Goal: Task Accomplishment & Management: Use online tool/utility

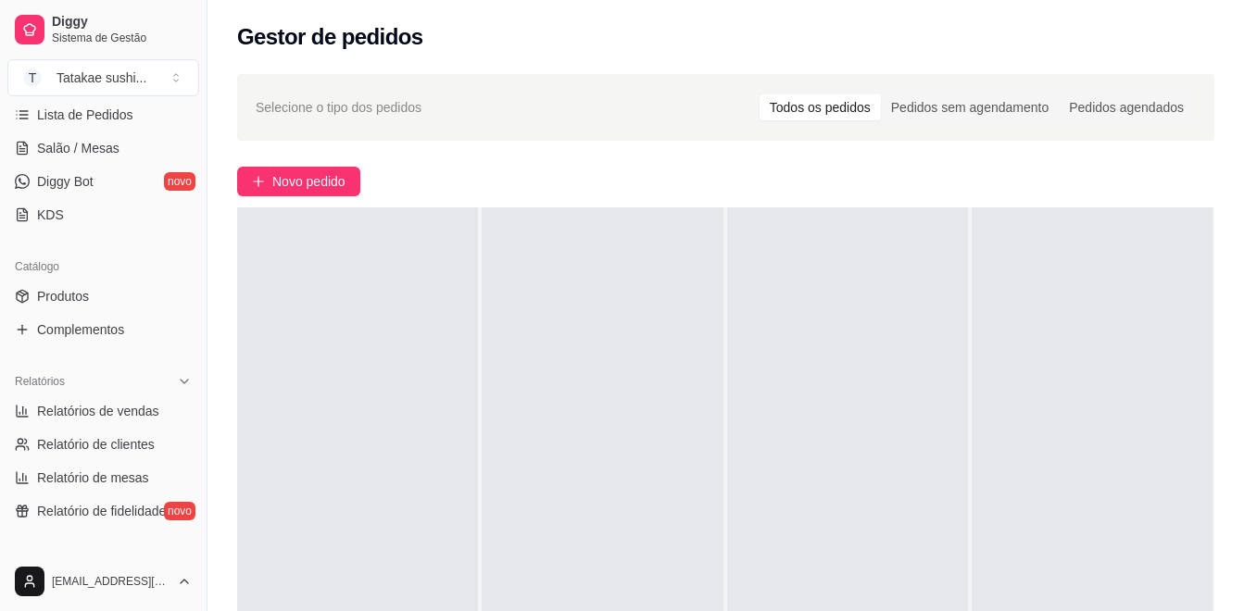
scroll to position [329, 0]
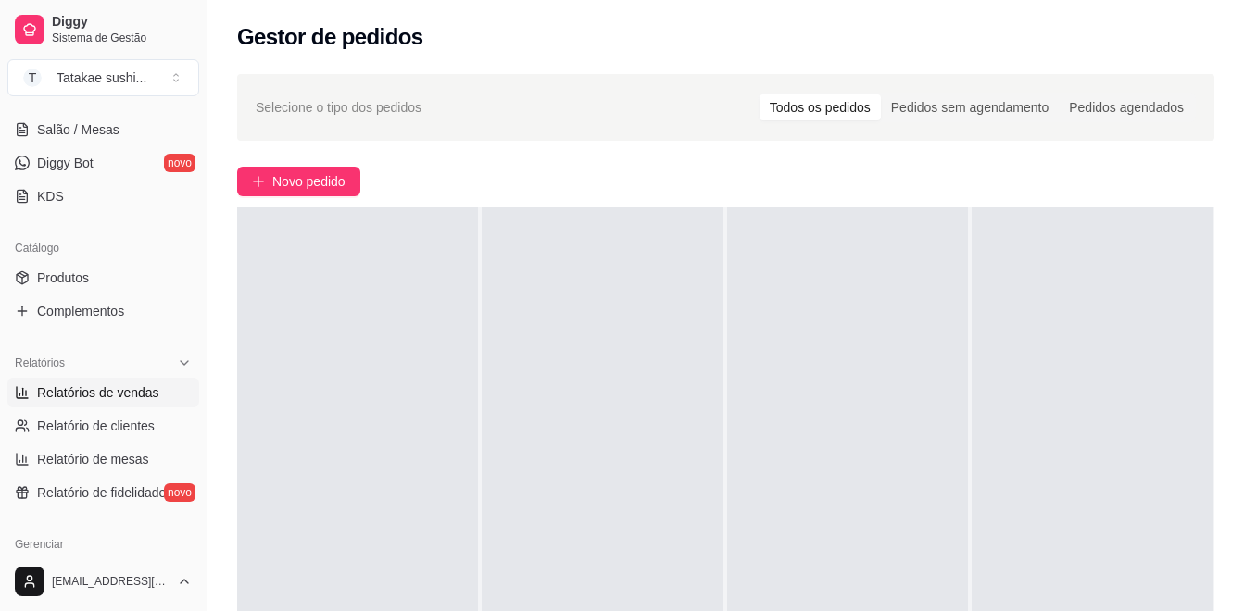
click at [107, 396] on span "Relatórios de vendas" at bounding box center [98, 392] width 122 height 19
select select "ALL"
select select "0"
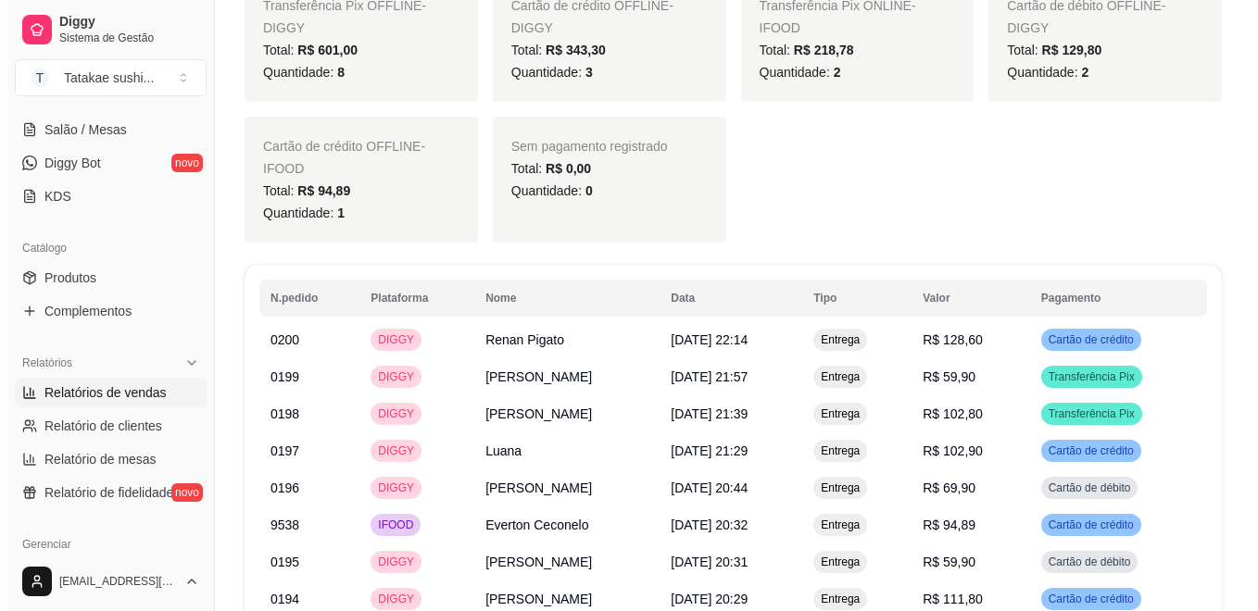
scroll to position [997, 0]
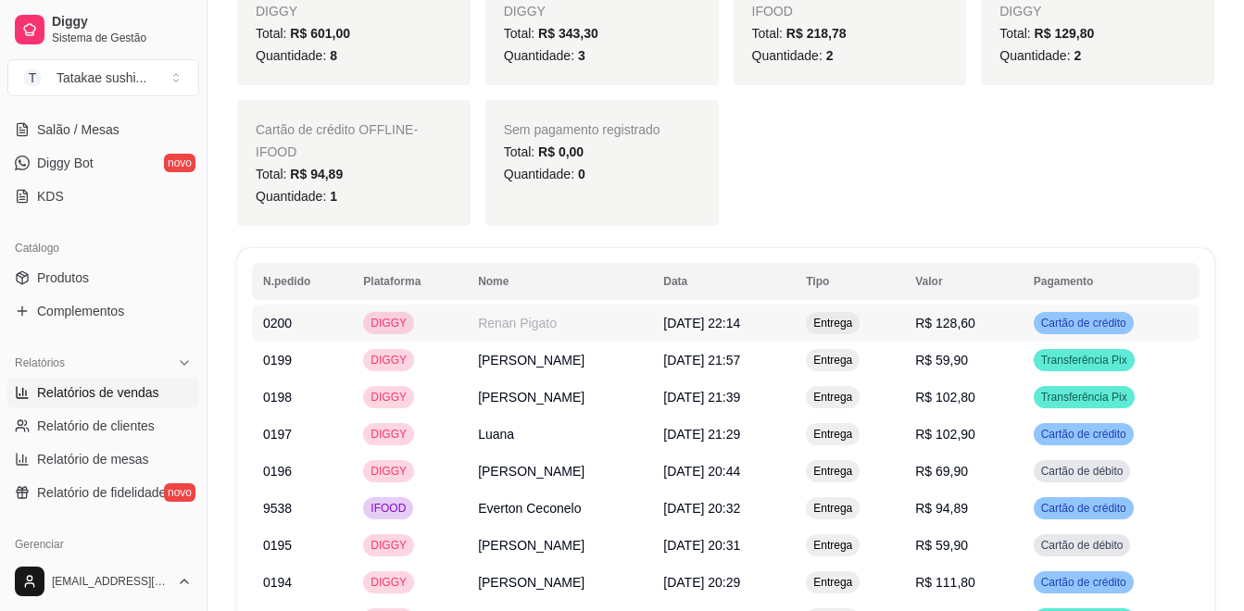
click at [652, 305] on td "Renan Pigato" at bounding box center [559, 323] width 185 height 37
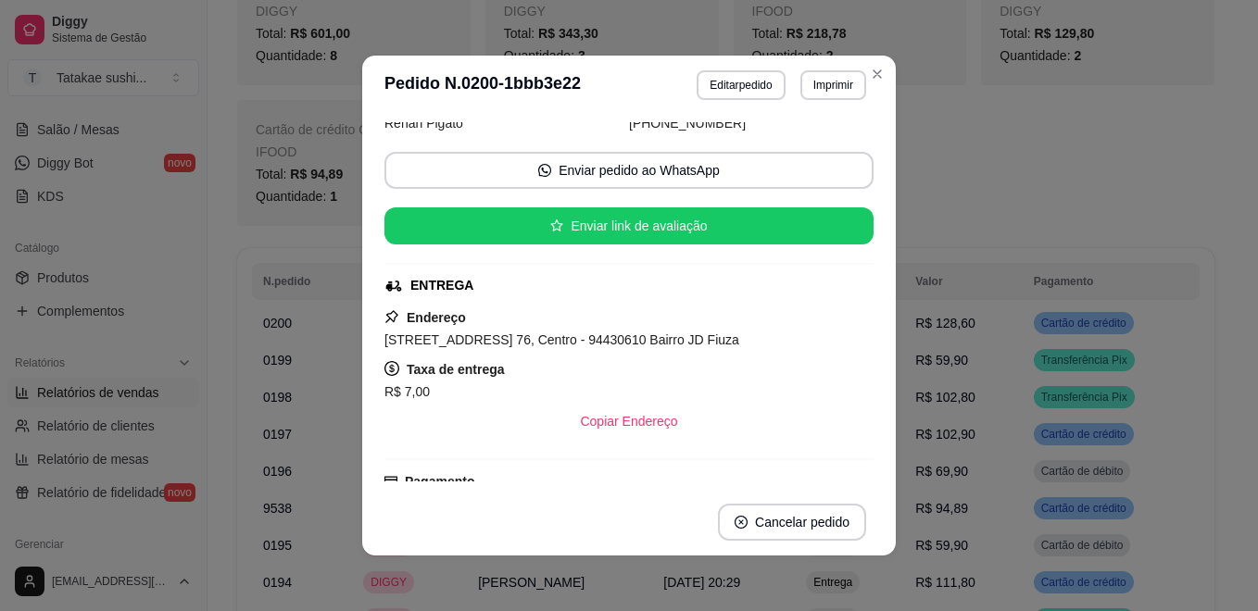
scroll to position [202, 0]
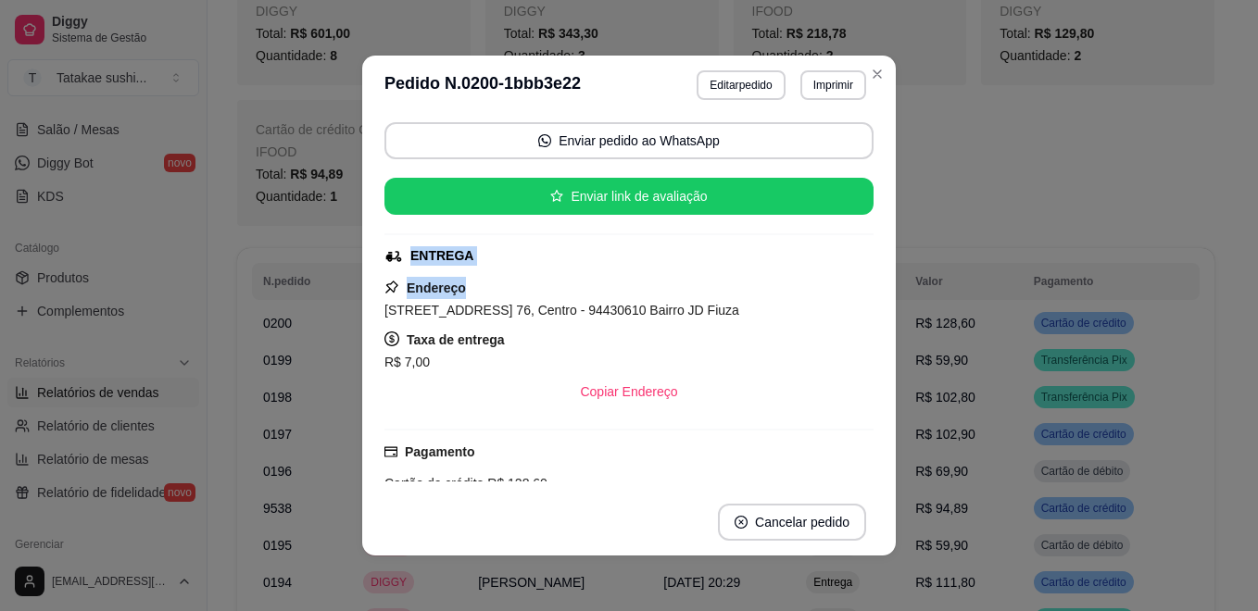
drag, startPoint x: 850, startPoint y: 292, endPoint x: 844, endPoint y: 214, distance: 78.1
click at [844, 214] on div "Solicite um entregador do iFood Sujeito a disponibilidade da plataforma Horário…" at bounding box center [628, 301] width 489 height 359
drag, startPoint x: 844, startPoint y: 214, endPoint x: 837, endPoint y: 301, distance: 87.3
click at [837, 300] on div "Endereço [STREET_ADDRESS] 76, Centro - 94430610 Bairro JD Fiuza Taxa de entrega…" at bounding box center [628, 343] width 489 height 133
click at [786, 355] on div "R$ 7,00" at bounding box center [628, 362] width 489 height 22
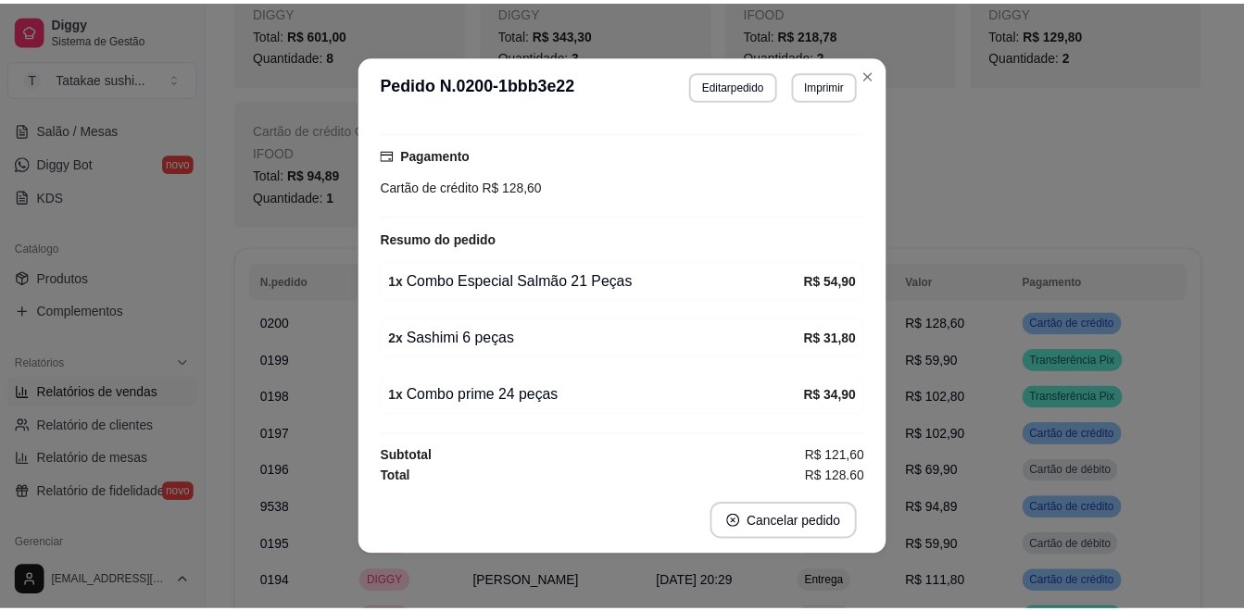
scroll to position [505, 0]
